Goal: Task Accomplishment & Management: Use online tool/utility

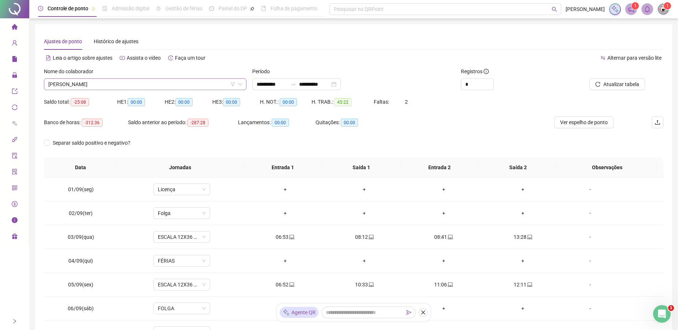
scroll to position [272, 0]
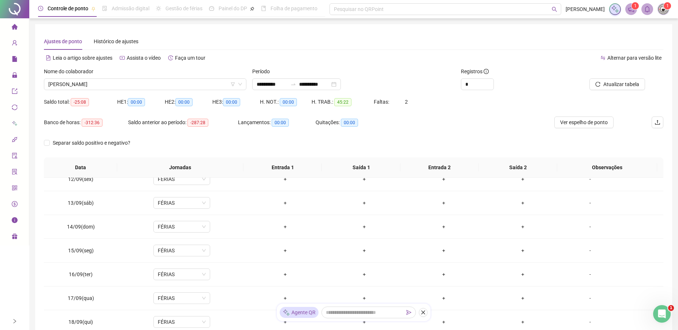
click at [15, 25] on icon "home" at bounding box center [15, 27] width 6 height 6
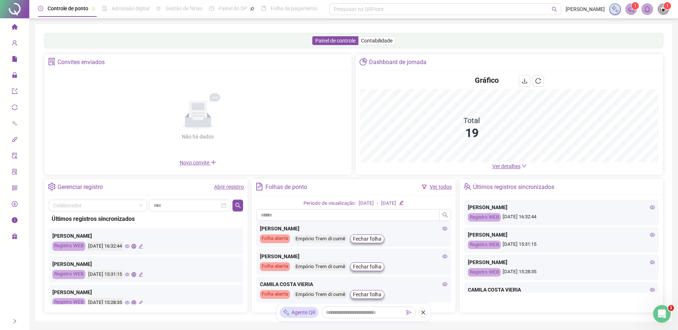
click at [15, 30] on span "home" at bounding box center [15, 27] width 6 height 15
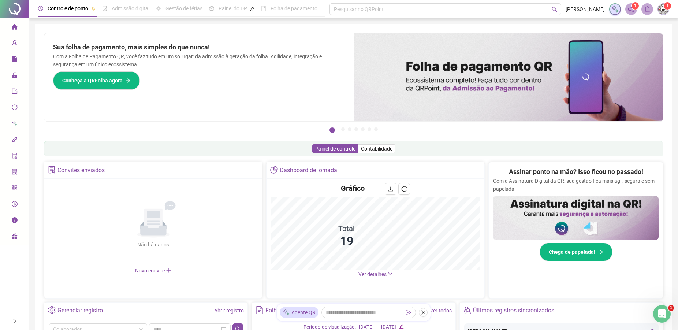
click at [19, 27] on li "Página inicial" at bounding box center [14, 27] width 26 height 15
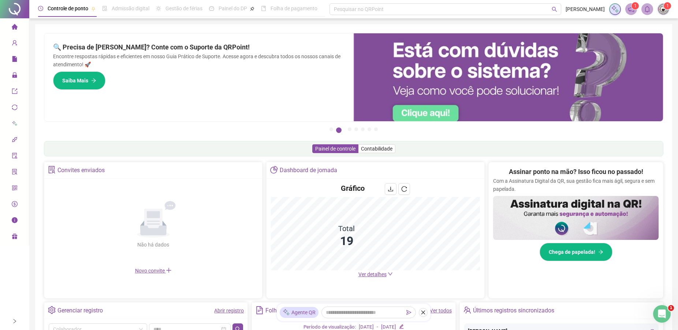
click at [11, 30] on li "Página inicial" at bounding box center [14, 27] width 26 height 15
click at [17, 20] on span "home" at bounding box center [15, 27] width 6 height 15
drag, startPoint x: 17, startPoint y: 20, endPoint x: 18, endPoint y: 26, distance: 5.5
click at [18, 25] on li "Página inicial" at bounding box center [14, 27] width 26 height 15
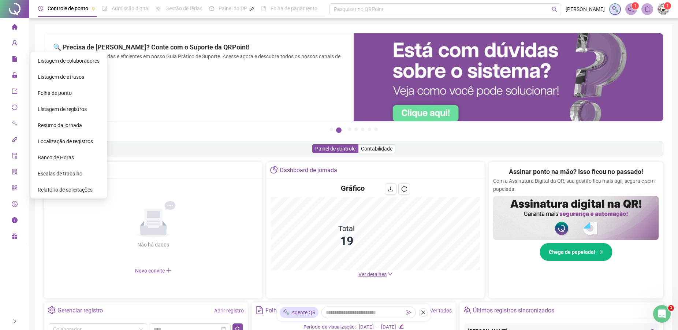
click at [66, 96] on div "Folha de ponto" at bounding box center [69, 93] width 62 height 15
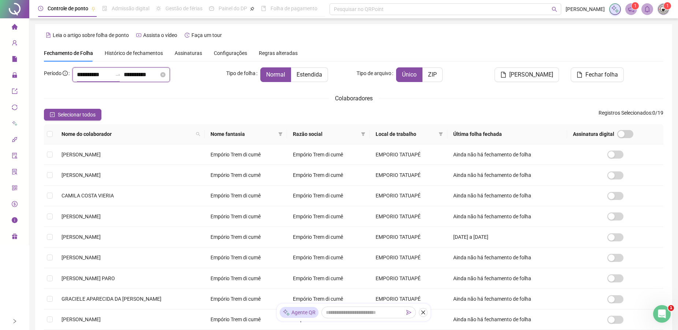
click at [79, 74] on input "**********" at bounding box center [94, 74] width 35 height 9
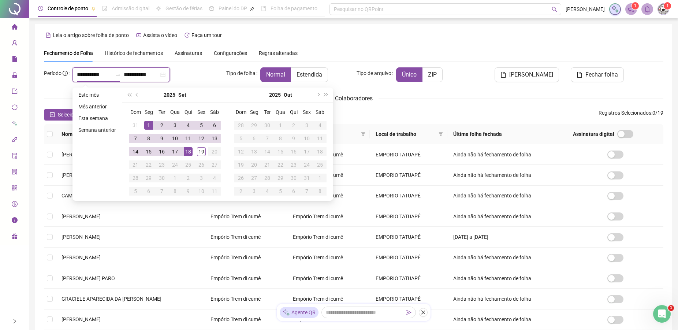
type input "**********"
click at [130, 96] on button "super-prev-year" at bounding box center [129, 94] width 8 height 15
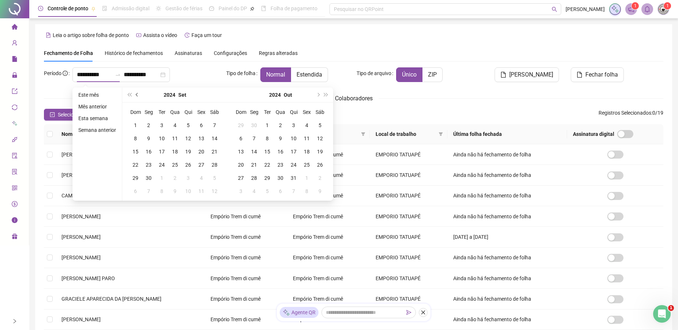
click at [138, 95] on button "prev-year" at bounding box center [137, 94] width 8 height 15
click at [325, 94] on button "super-next-year" at bounding box center [326, 94] width 8 height 15
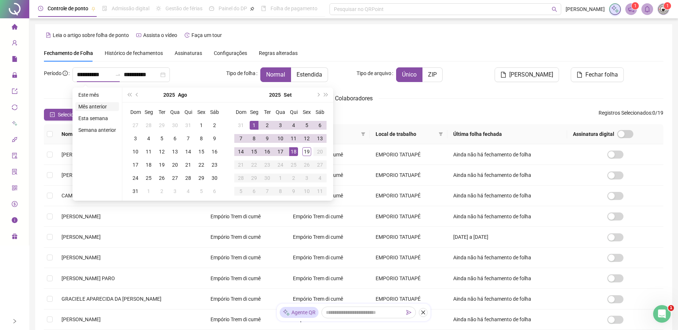
type input "**********"
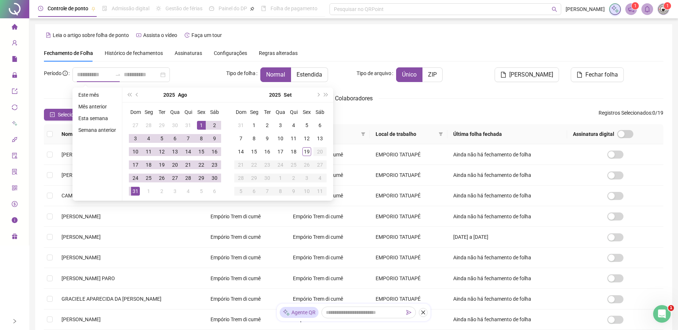
click at [92, 107] on li "Mês anterior" at bounding box center [97, 106] width 44 height 9
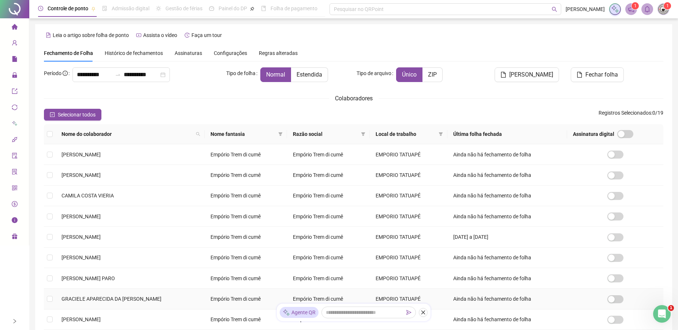
scroll to position [104, 0]
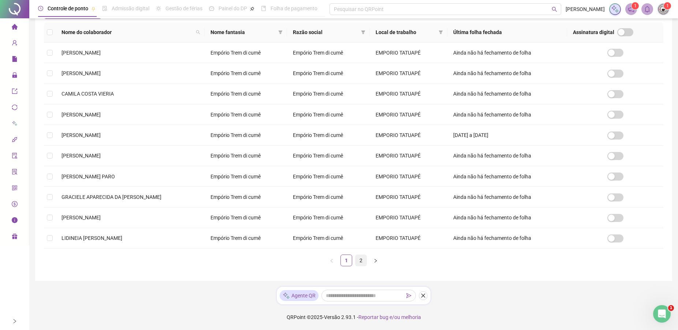
click at [362, 260] on link "2" at bounding box center [360, 260] width 11 height 11
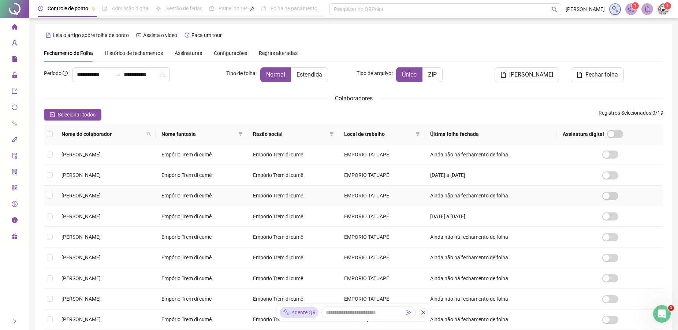
scroll to position [75, 0]
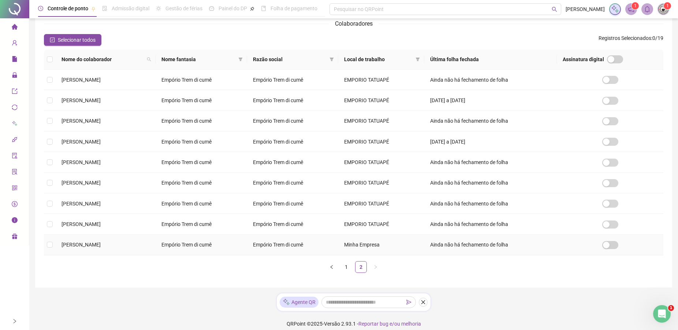
click at [53, 247] on td at bounding box center [50, 245] width 12 height 20
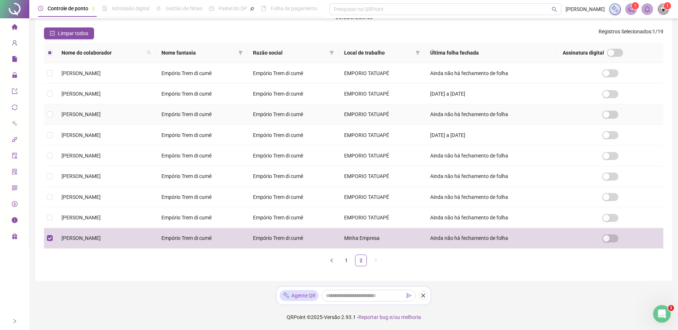
scroll to position [0, 0]
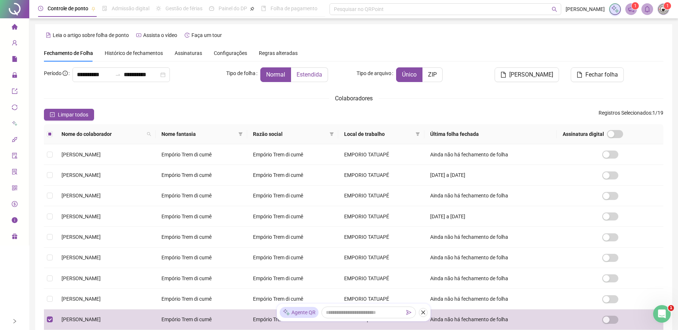
drag, startPoint x: 298, startPoint y: 74, endPoint x: 301, endPoint y: 78, distance: 4.7
click at [299, 74] on span "Estendida" at bounding box center [309, 74] width 26 height 7
click at [534, 76] on span "[PERSON_NAME]" at bounding box center [531, 74] width 44 height 9
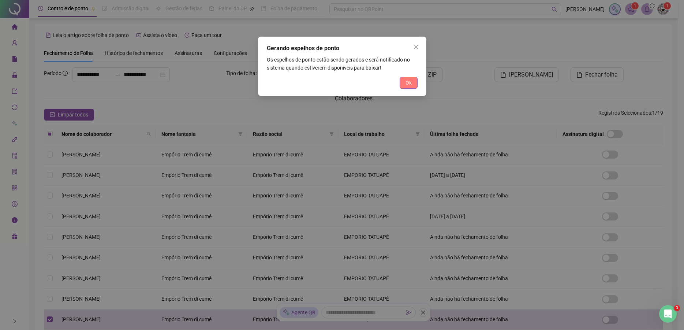
click at [406, 79] on span "Ok" at bounding box center [409, 83] width 6 height 8
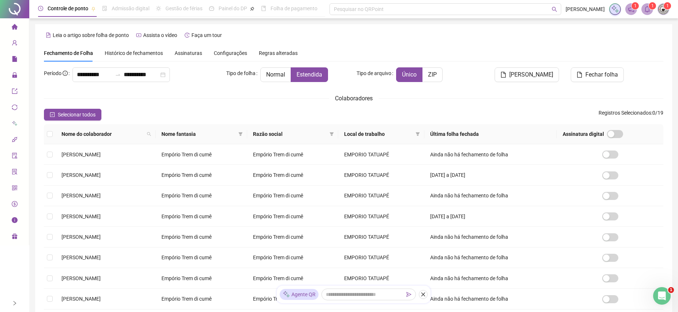
click at [635, 14] on span "1" at bounding box center [631, 9] width 12 height 12
click at [635, 7] on span "1" at bounding box center [635, 5] width 3 height 5
drag, startPoint x: 632, startPoint y: 12, endPoint x: 639, endPoint y: 7, distance: 8.9
click at [629, 11] on icon "notification" at bounding box center [631, 9] width 7 height 7
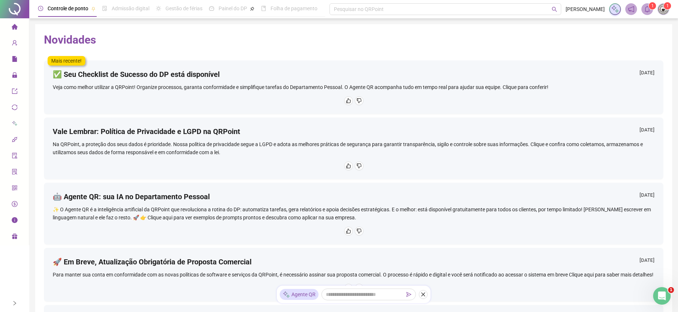
drag, startPoint x: 15, startPoint y: 27, endPoint x: 575, endPoint y: 0, distance: 561.4
click at [11, 27] on li "Página inicial" at bounding box center [14, 27] width 26 height 15
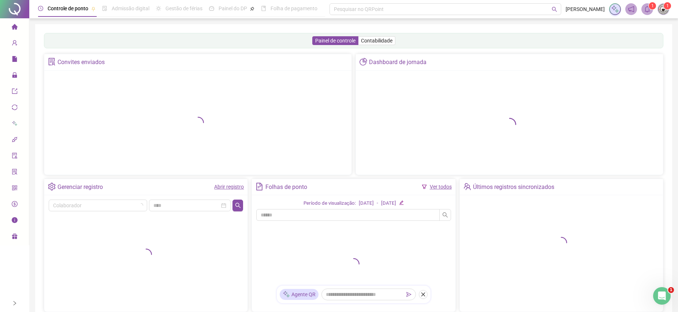
click at [643, 9] on span at bounding box center [647, 9] width 12 height 12
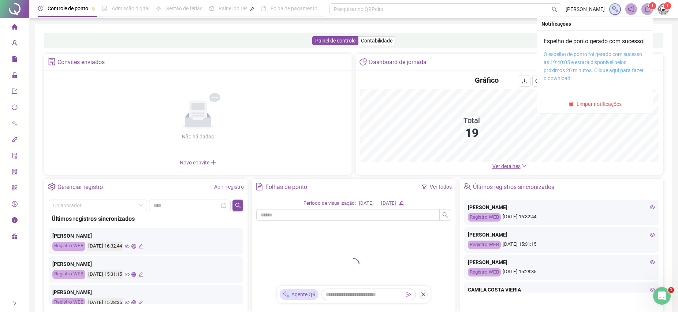
click at [595, 61] on link "O espelho de ponto foi gerado com sucesso às 19:40:05 e estará disponível pelos…" at bounding box center [594, 66] width 100 height 30
